Goal: Task Accomplishment & Management: Manage account settings

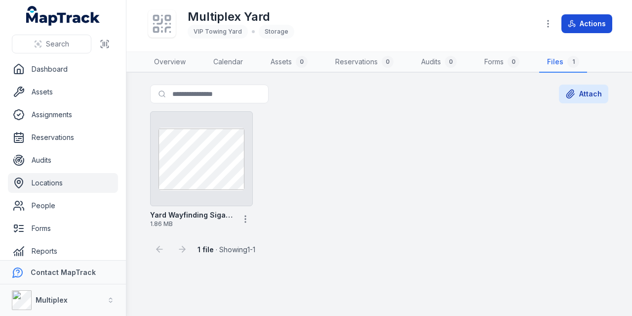
click at [584, 20] on button "Actions" at bounding box center [587, 23] width 51 height 19
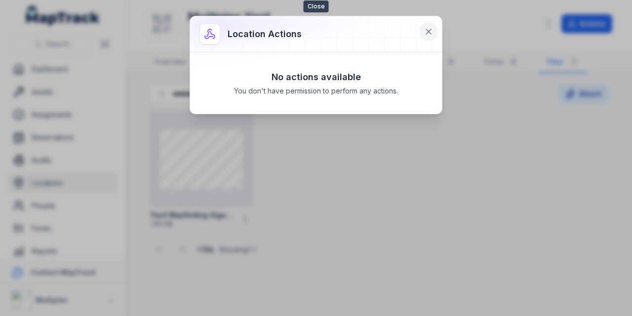
click at [424, 33] on icon at bounding box center [429, 32] width 10 height 10
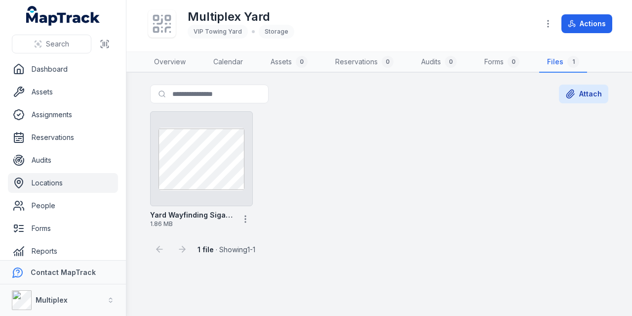
click at [157, 22] on icon at bounding box center [162, 24] width 22 height 22
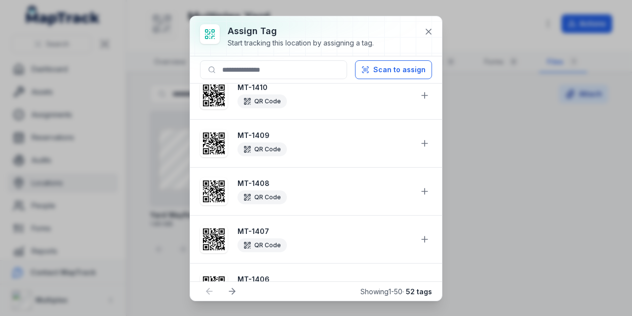
scroll to position [1023, 0]
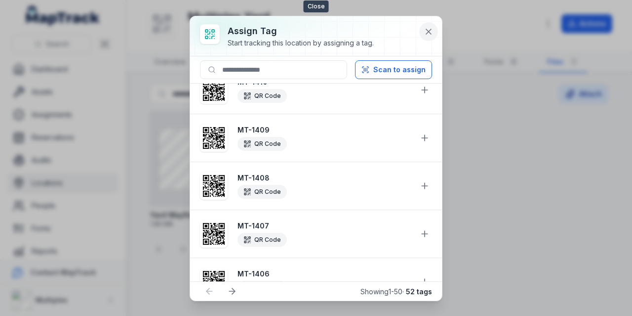
click at [433, 32] on icon at bounding box center [429, 32] width 10 height 10
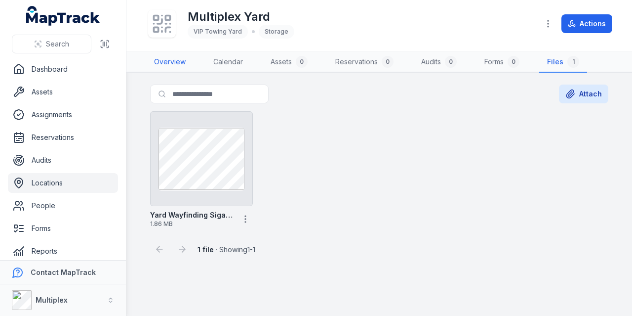
click at [167, 65] on link "Overview" at bounding box center [169, 62] width 47 height 21
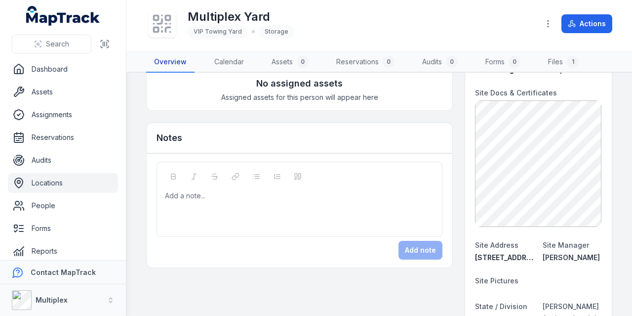
scroll to position [80, 0]
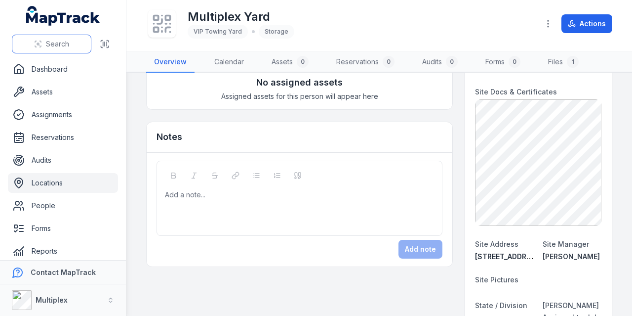
click at [38, 41] on icon at bounding box center [38, 44] width 8 height 8
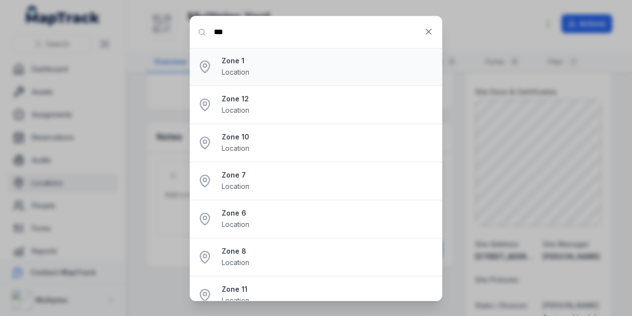
type input "***"
click at [258, 68] on div "Zone 1 Location" at bounding box center [328, 67] width 212 height 22
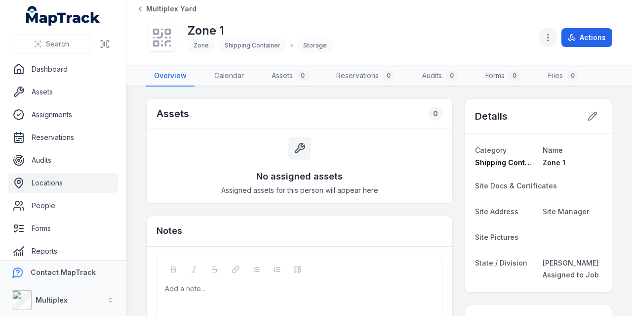
click at [549, 37] on circle "button" at bounding box center [548, 37] width 1 height 1
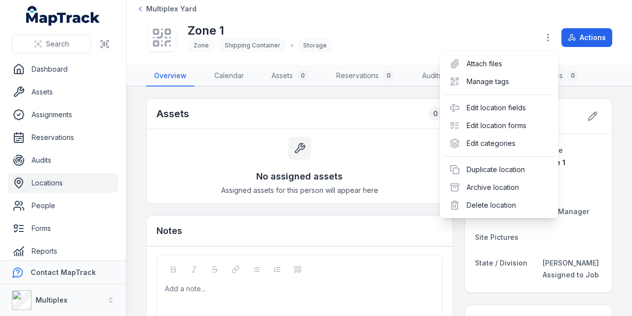
click at [590, 118] on div "Toggle Navigation Multiplex Yard Zone 1 Zone Shipping Container Storage Actions…" at bounding box center [379, 158] width 506 height 316
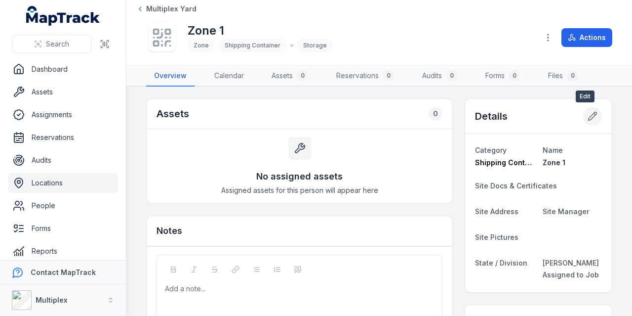
click at [588, 116] on icon at bounding box center [593, 116] width 10 height 10
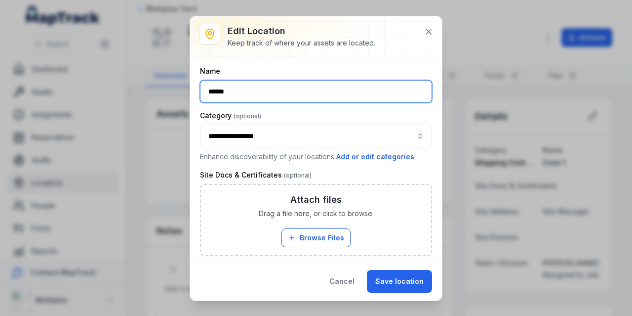
click at [227, 91] on input "******" at bounding box center [316, 91] width 232 height 23
type input "*******"
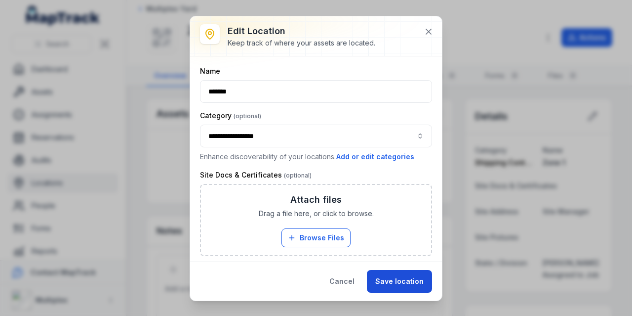
click at [392, 278] on button "Save location" at bounding box center [399, 281] width 65 height 23
